Goal: Task Accomplishment & Management: Manage account settings

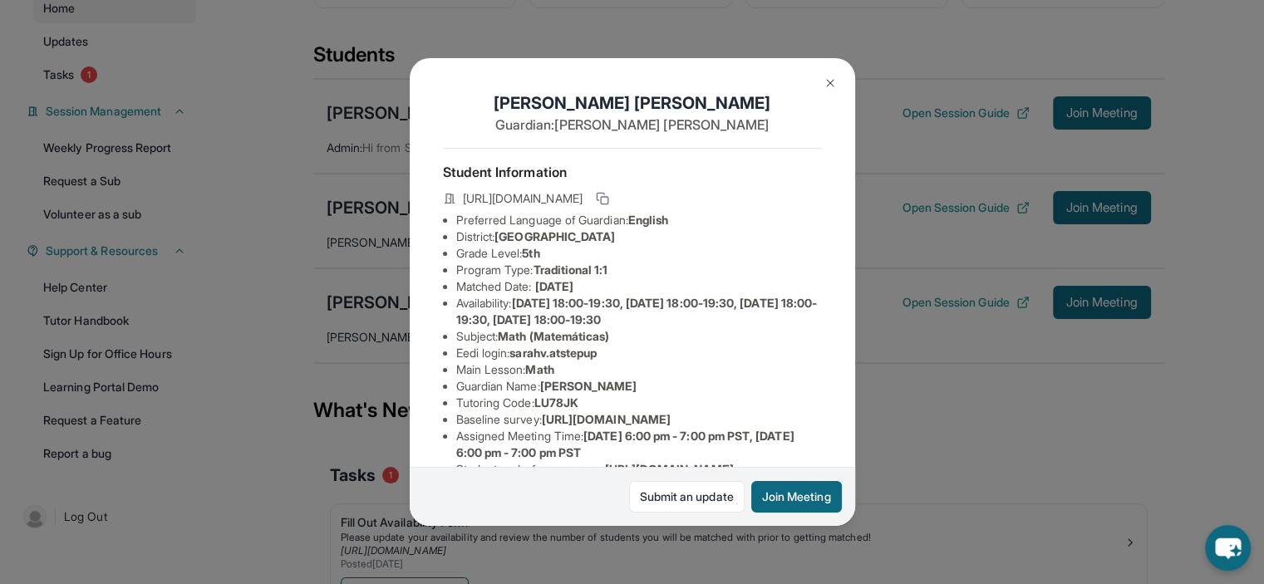
scroll to position [257, 0]
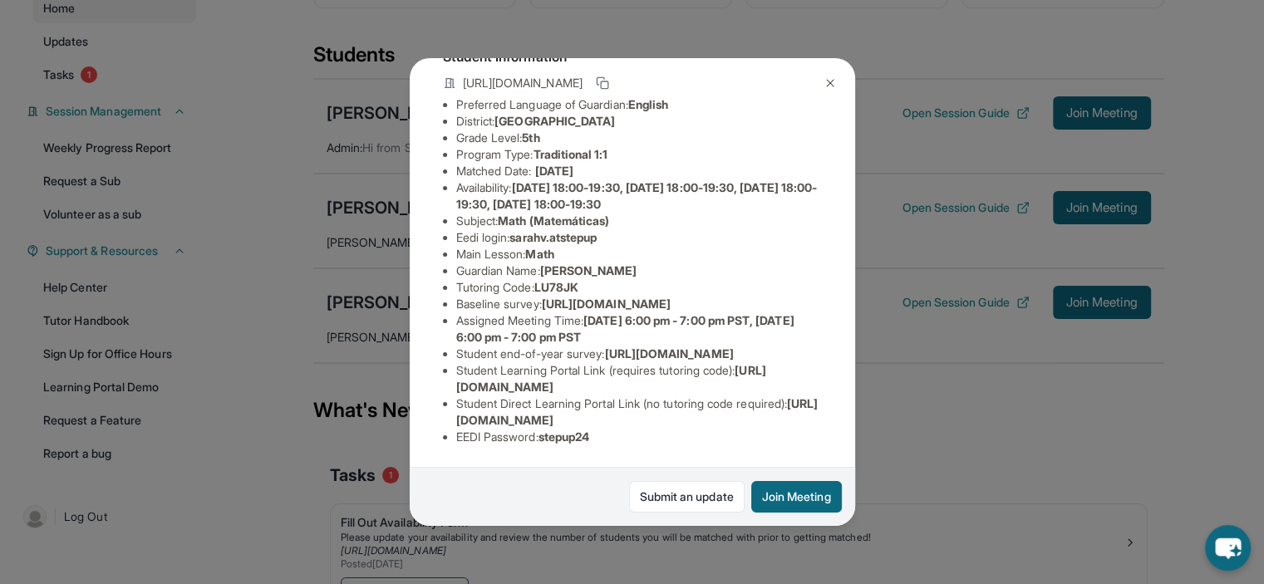
click at [308, 179] on div "Sarah Valdez Guardian: Maria Duran Student Information https://student-portal.s…" at bounding box center [632, 292] width 1264 height 584
